Goal: Navigation & Orientation: Find specific page/section

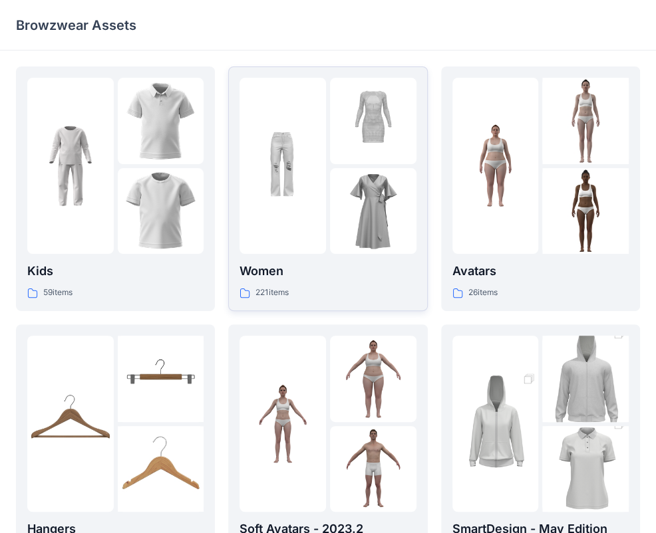
click at [283, 210] on div at bounding box center [282, 166] width 86 height 176
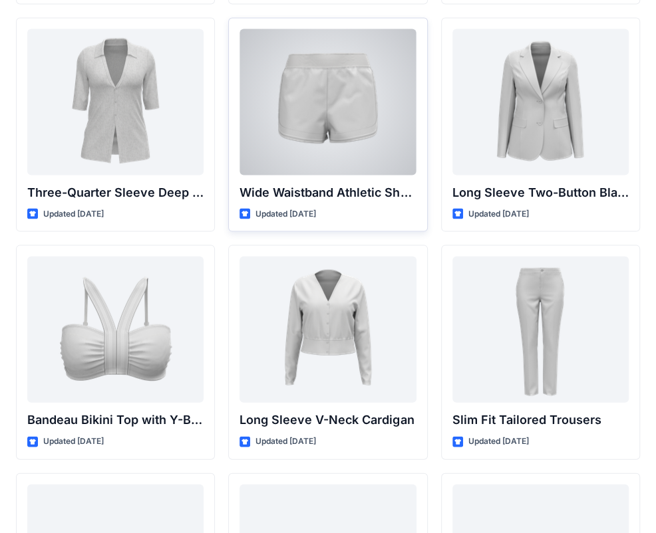
scroll to position [1158, 0]
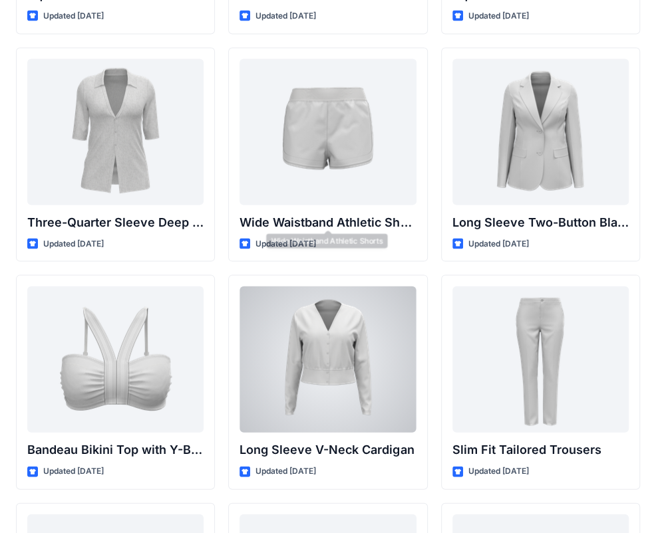
click at [319, 300] on div at bounding box center [327, 360] width 176 height 146
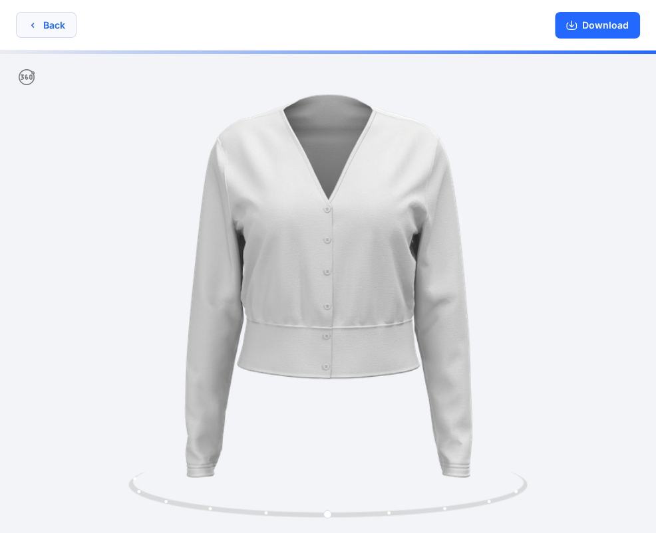
click at [49, 28] on button "Back" at bounding box center [46, 25] width 61 height 26
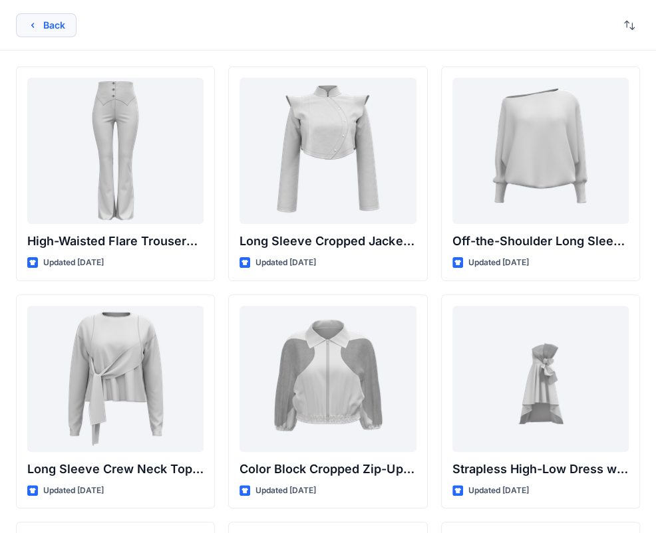
click at [35, 29] on icon "button" at bounding box center [32, 25] width 11 height 11
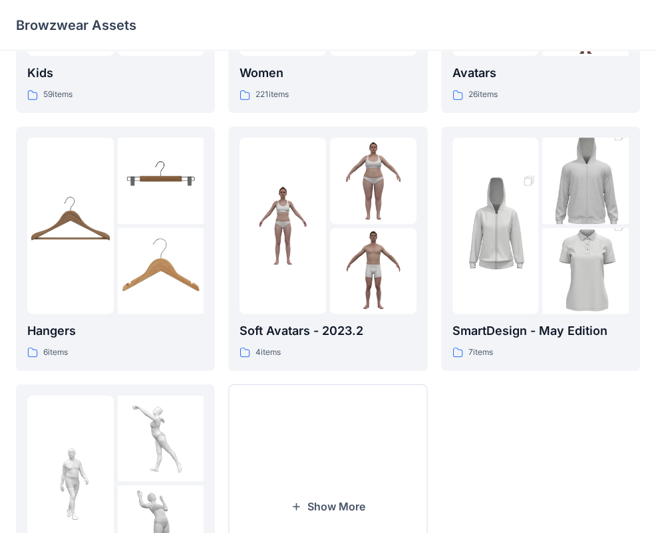
scroll to position [331, 0]
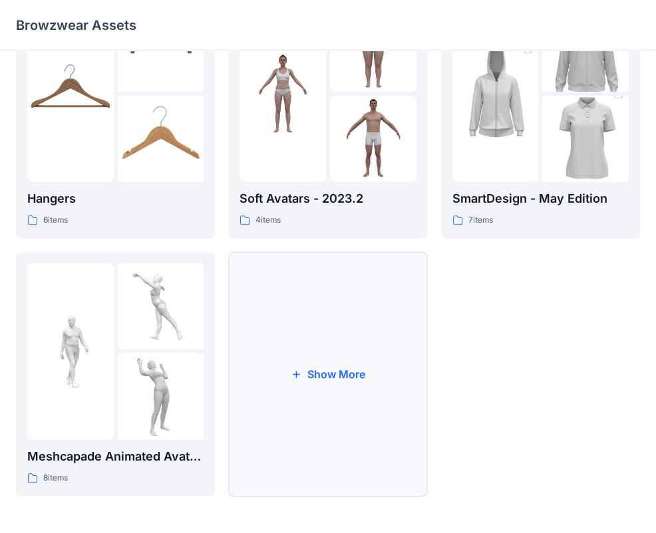
click at [282, 405] on button "Show More" at bounding box center [327, 374] width 199 height 245
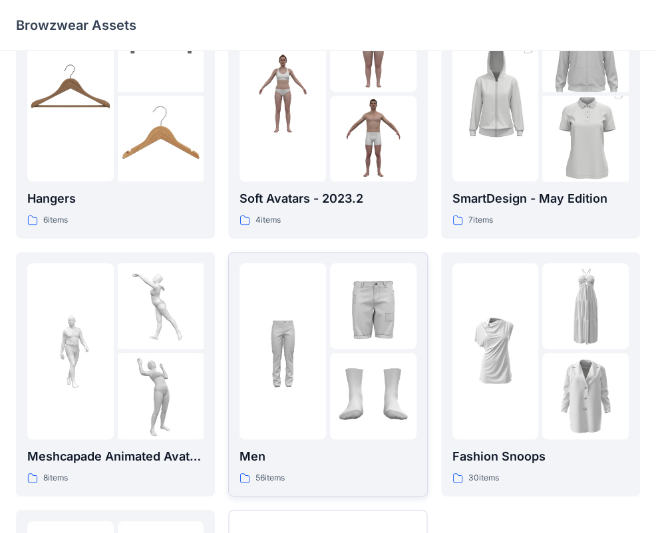
click at [291, 412] on div at bounding box center [282, 351] width 86 height 176
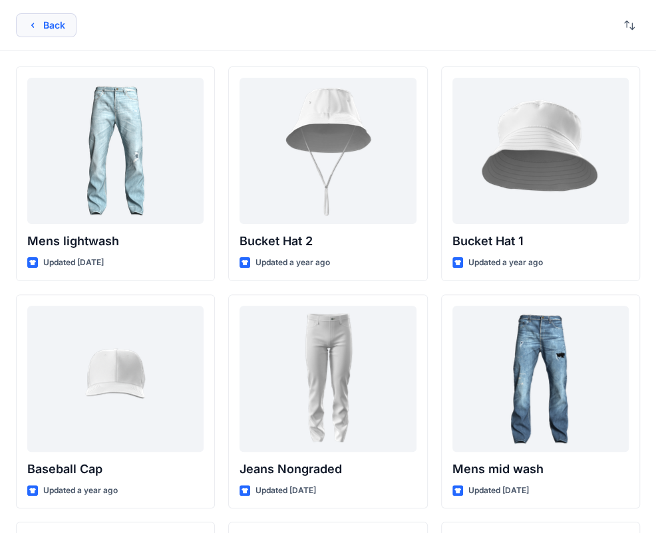
click at [45, 31] on button "Back" at bounding box center [46, 25] width 61 height 24
